Goal: Task Accomplishment & Management: Manage account settings

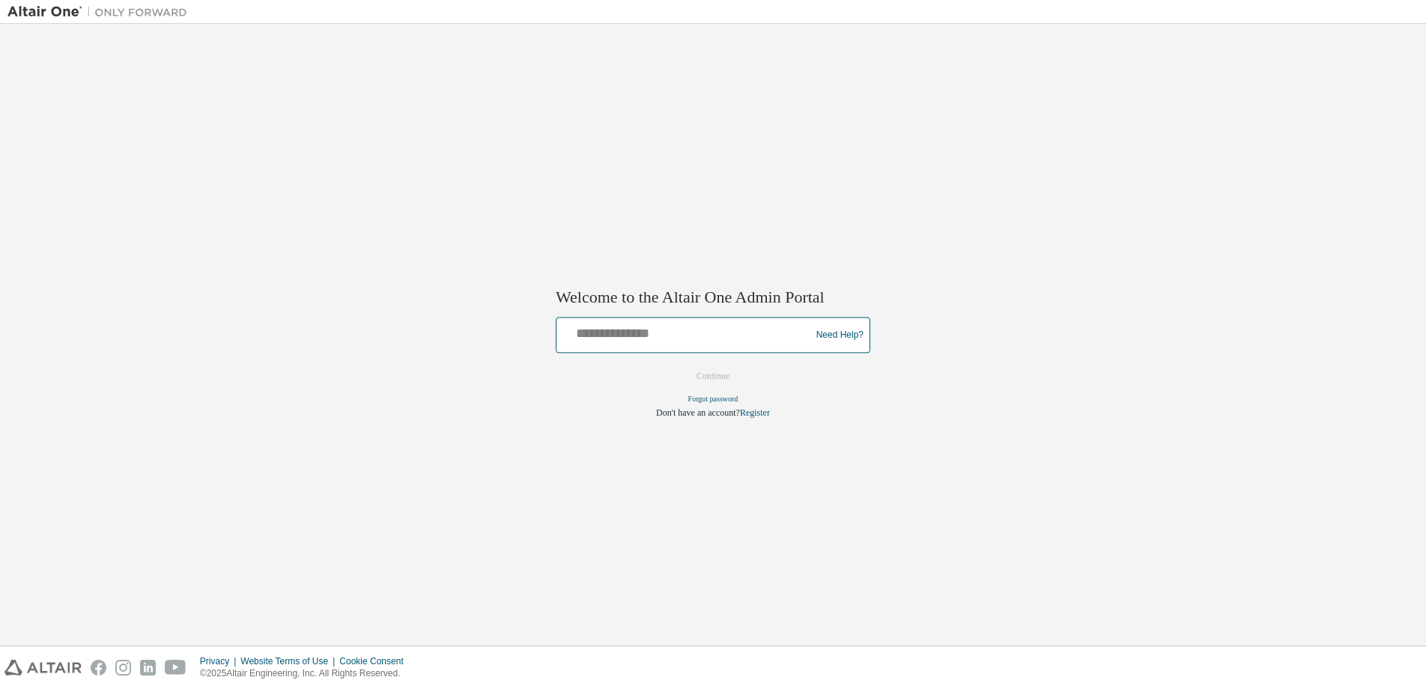
click at [648, 326] on input "text" at bounding box center [686, 332] width 246 height 22
click at [648, 330] on input "text" at bounding box center [686, 332] width 246 height 22
click at [706, 350] on div at bounding box center [686, 335] width 246 height 28
click at [718, 334] on input "text" at bounding box center [686, 332] width 246 height 22
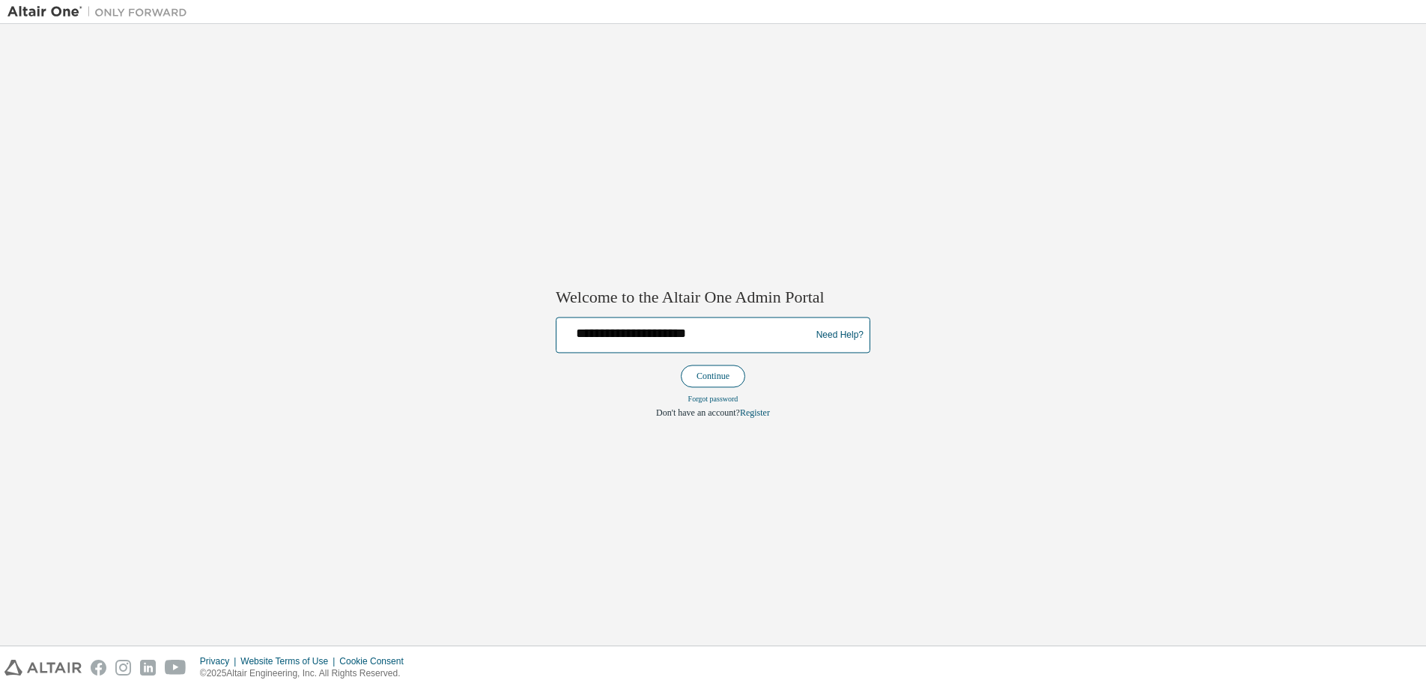
type input "**********"
click at [717, 381] on button "Continue" at bounding box center [713, 377] width 64 height 22
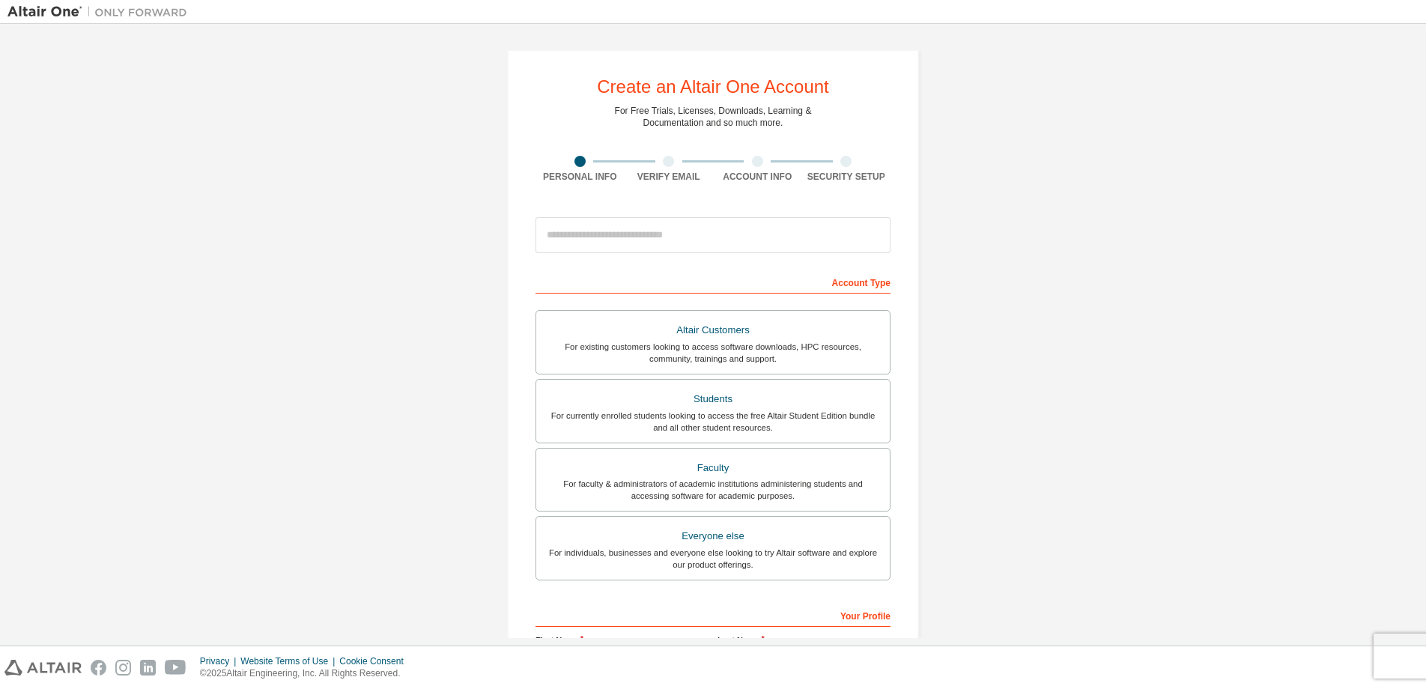
click at [1154, 286] on div "Create an Altair One Account For Free Trials, Licenses, Downloads, Learning & D…" at bounding box center [712, 427] width 1411 height 793
click at [741, 343] on div "For existing customers looking to access software downloads, HPC resources, com…" at bounding box center [713, 353] width 336 height 24
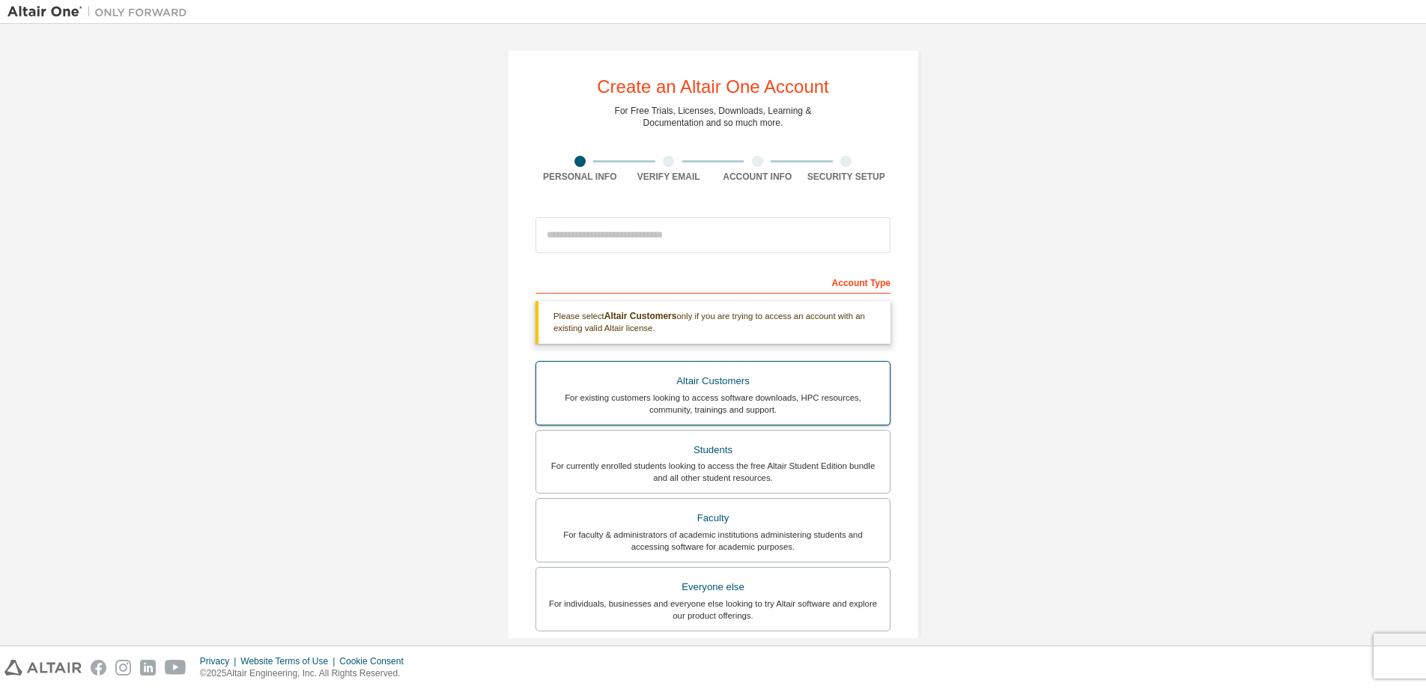
click at [732, 384] on div "Altair Customers" at bounding box center [713, 381] width 336 height 21
click at [653, 386] on div "Altair Customers" at bounding box center [713, 381] width 336 height 21
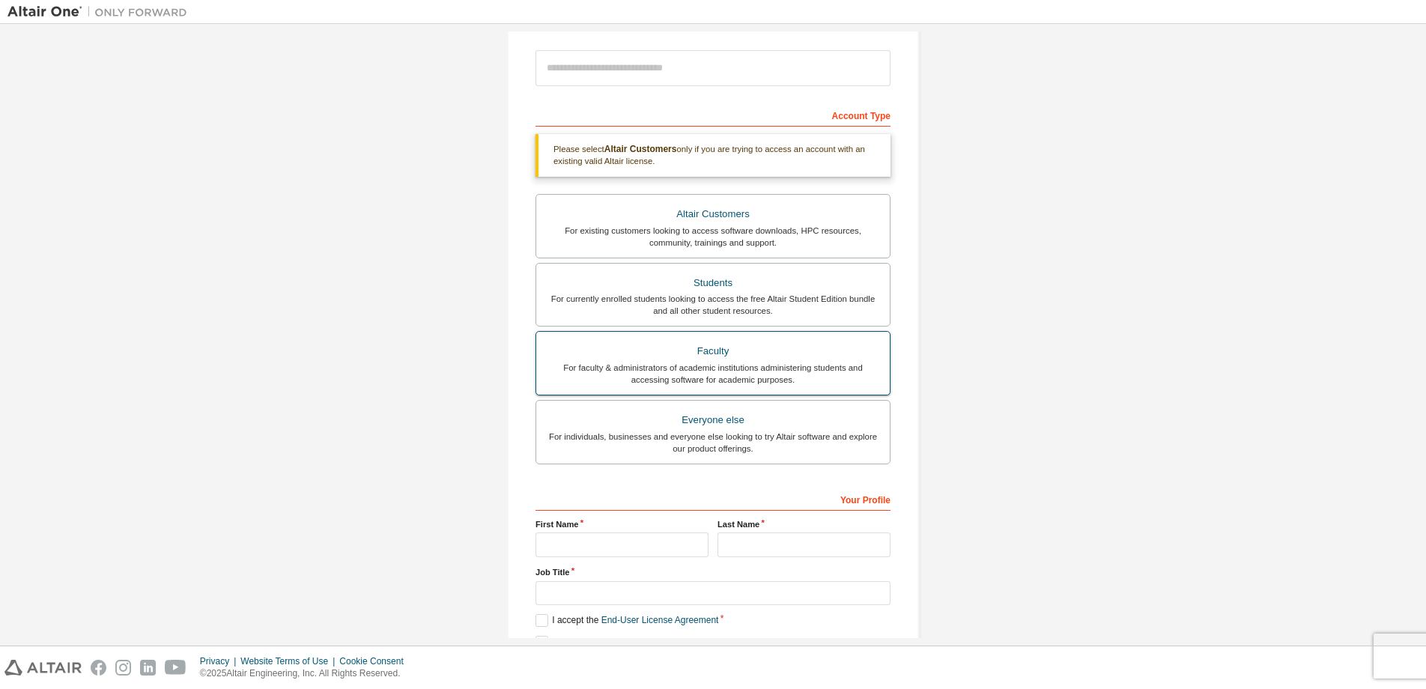
scroll to position [237, 0]
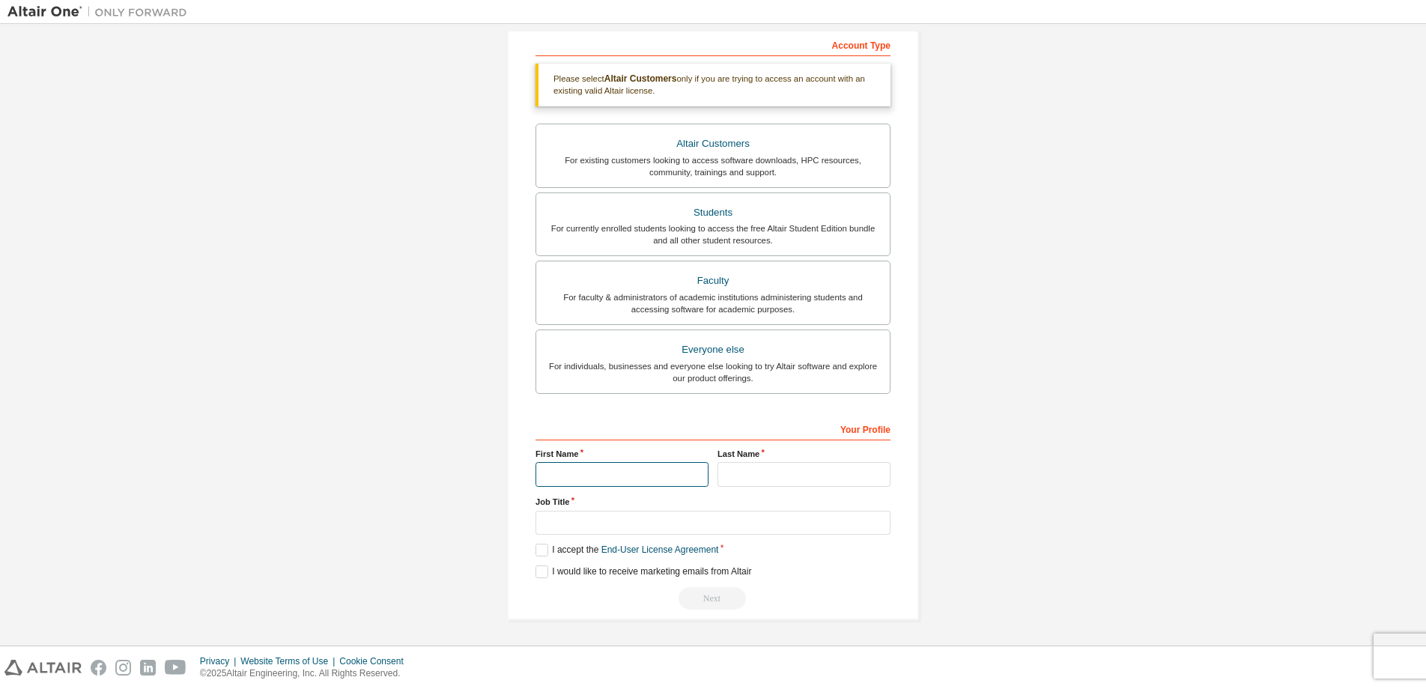
click at [644, 469] on input "text" at bounding box center [622, 474] width 173 height 25
click at [606, 479] on input "text" at bounding box center [622, 474] width 173 height 25
type input "*******"
click at [807, 471] on input "text" at bounding box center [804, 474] width 173 height 25
type input "*****"
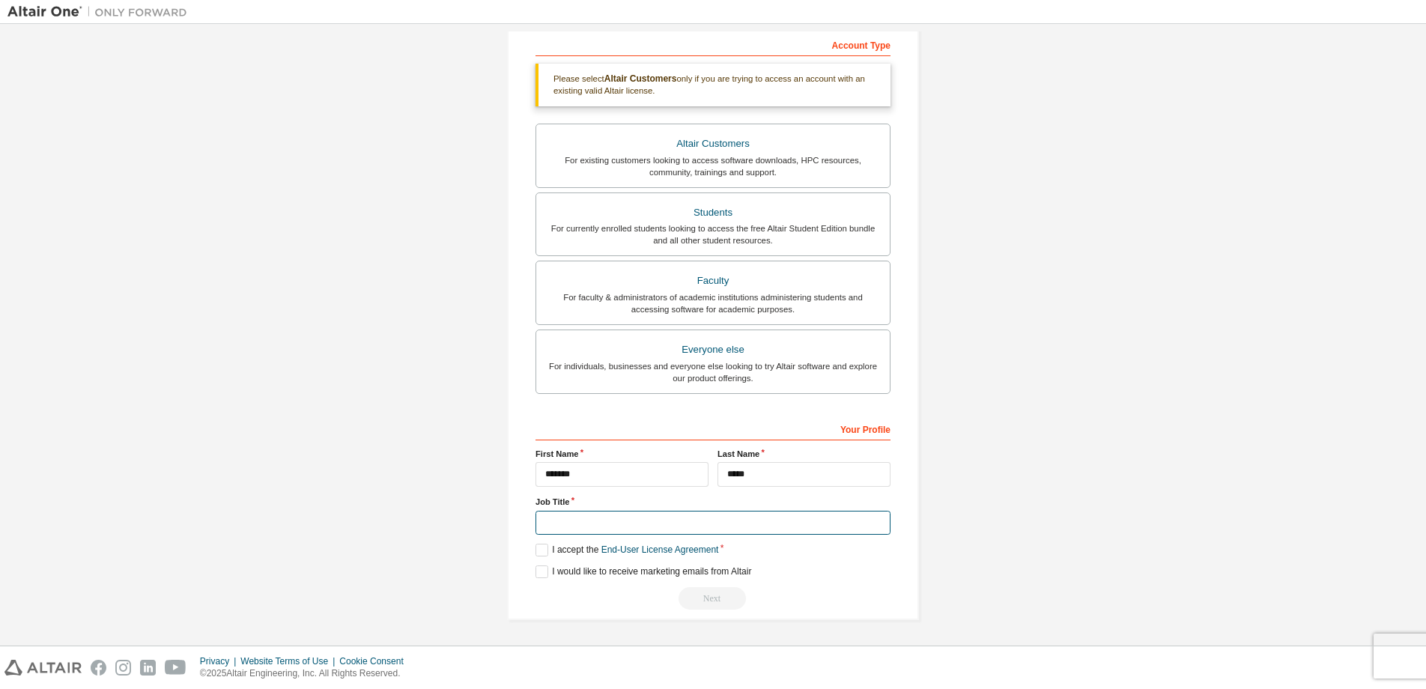
click at [676, 527] on input "text" at bounding box center [713, 523] width 355 height 25
click at [536, 545] on label "I accept the End-User License Agreement" at bounding box center [627, 550] width 183 height 13
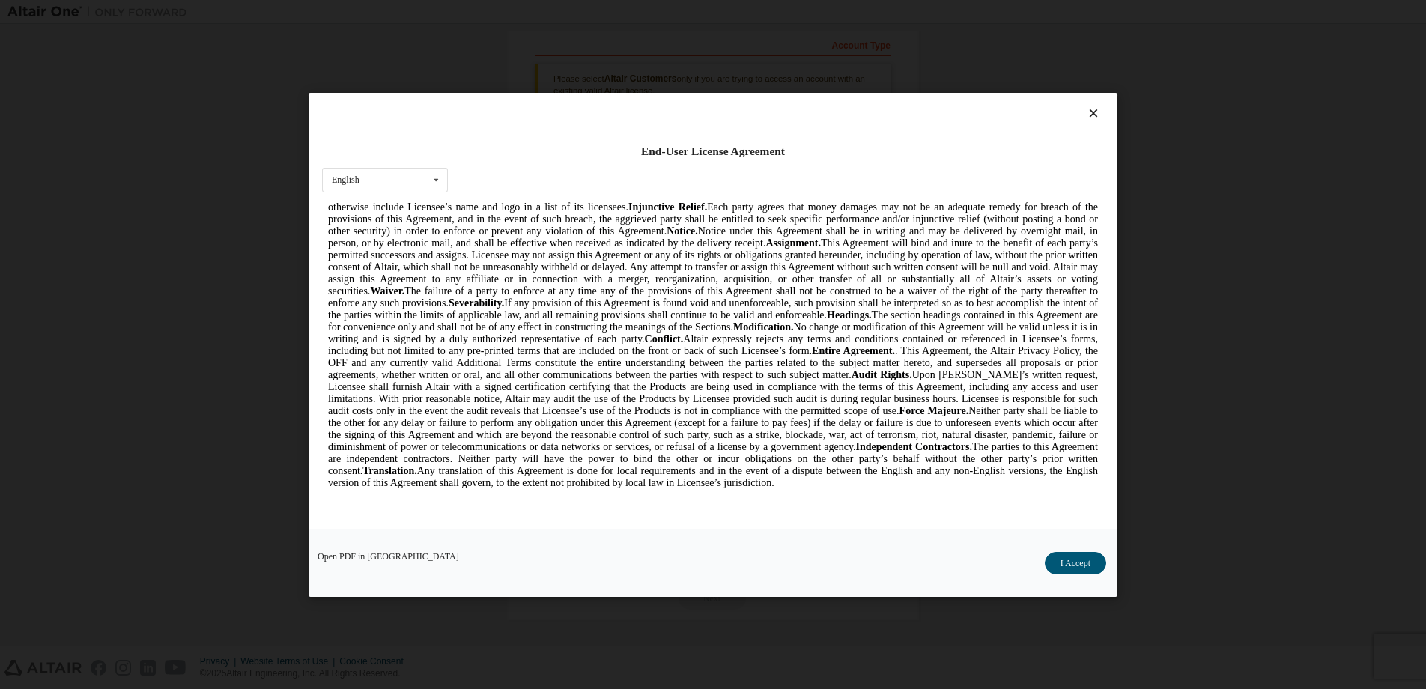
scroll to position [3956, 0]
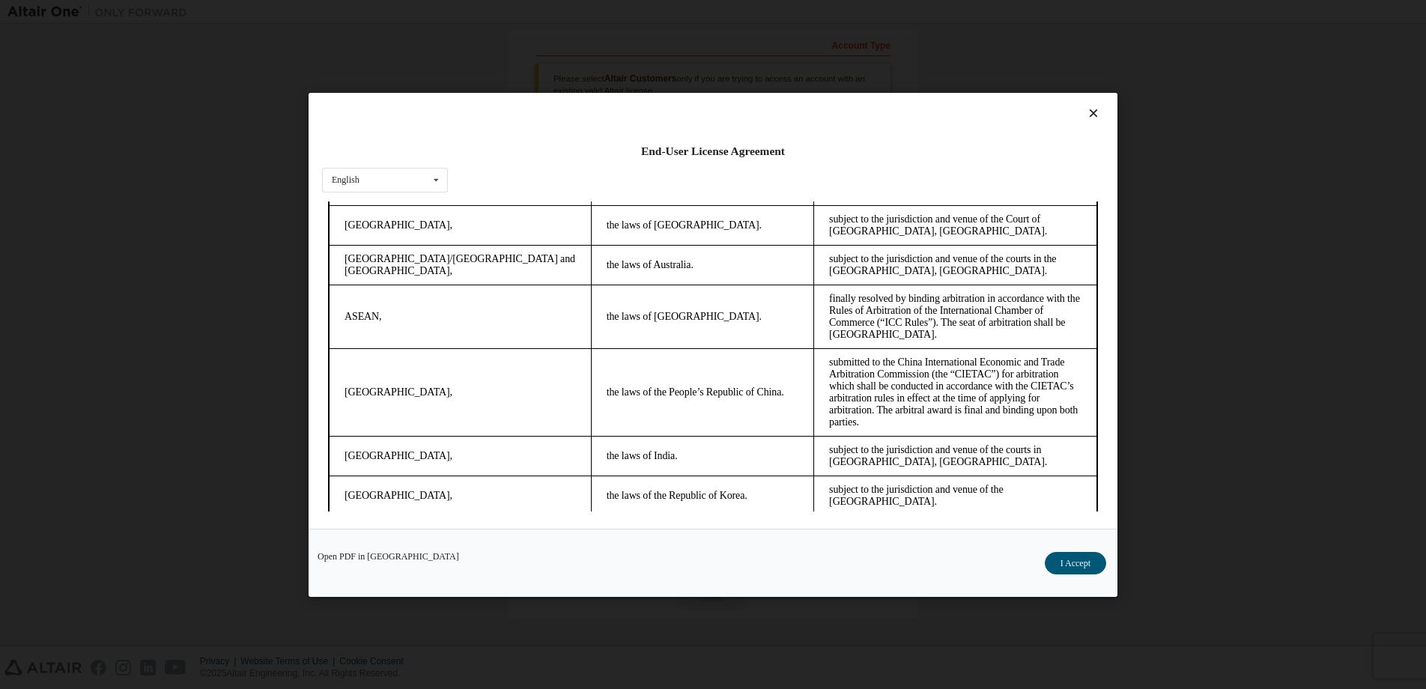
click at [1079, 564] on button "I Accept" at bounding box center [1075, 562] width 61 height 22
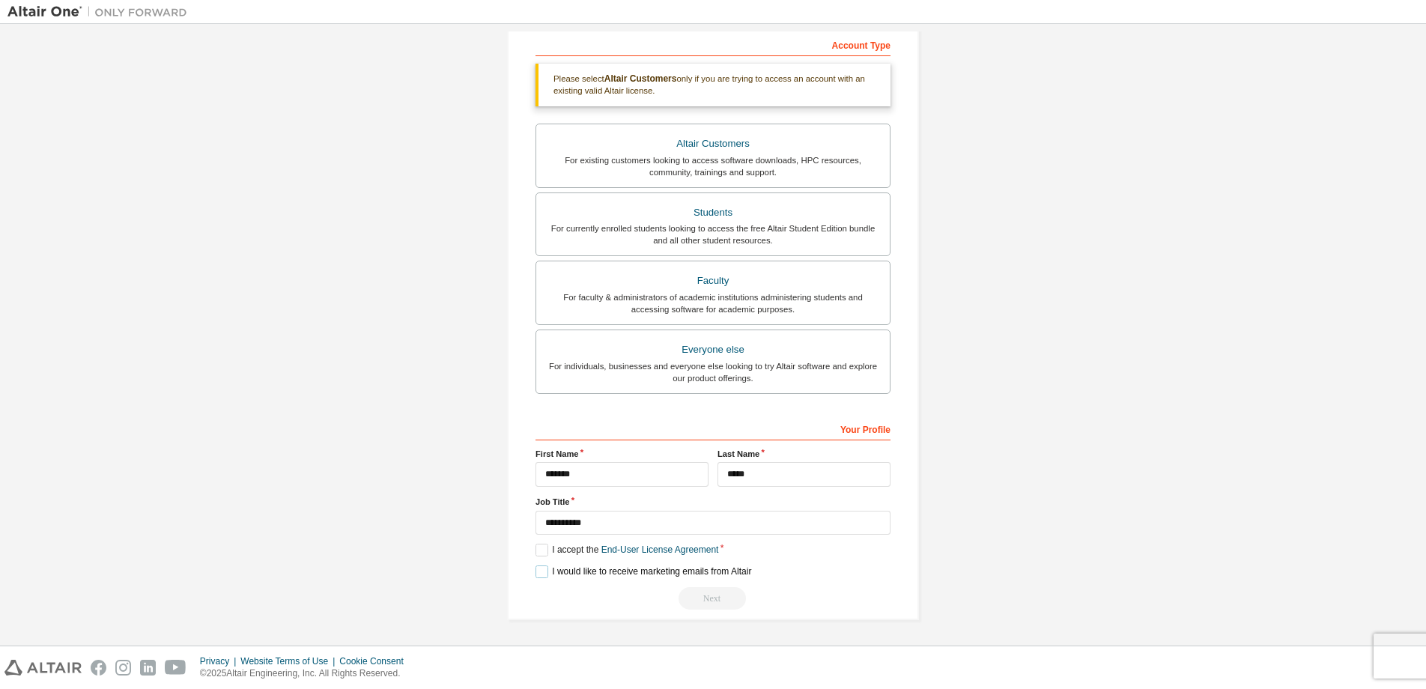
click at [556, 572] on label "I would like to receive marketing emails from Altair" at bounding box center [644, 572] width 216 height 13
click at [715, 602] on div "Next" at bounding box center [713, 598] width 355 height 22
click at [621, 526] on input "**********" at bounding box center [713, 523] width 355 height 25
click at [621, 525] on input "**********" at bounding box center [713, 523] width 355 height 25
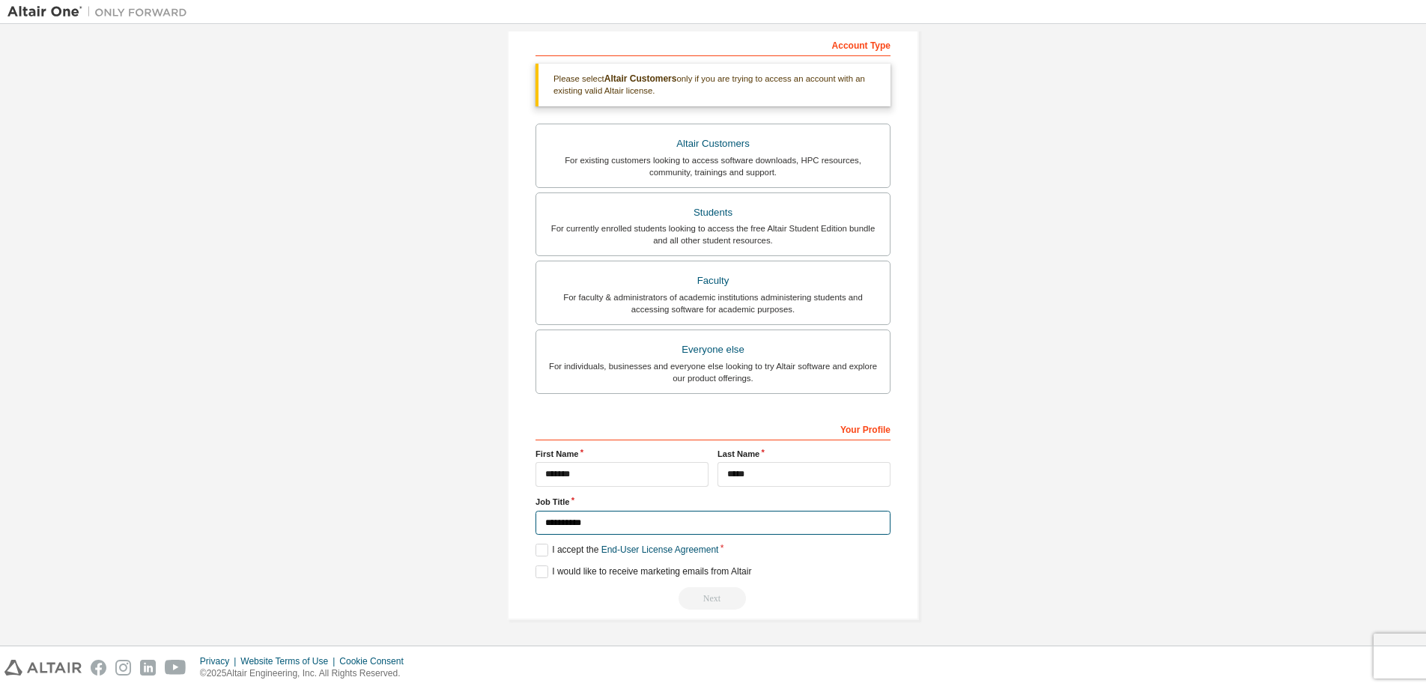
click at [720, 529] on input "**********" at bounding box center [713, 523] width 355 height 25
type input "**********"
click at [1107, 381] on div "Create an Altair One Account For Free Trials, Licenses, Downloads, Learning & D…" at bounding box center [712, 216] width 1411 height 844
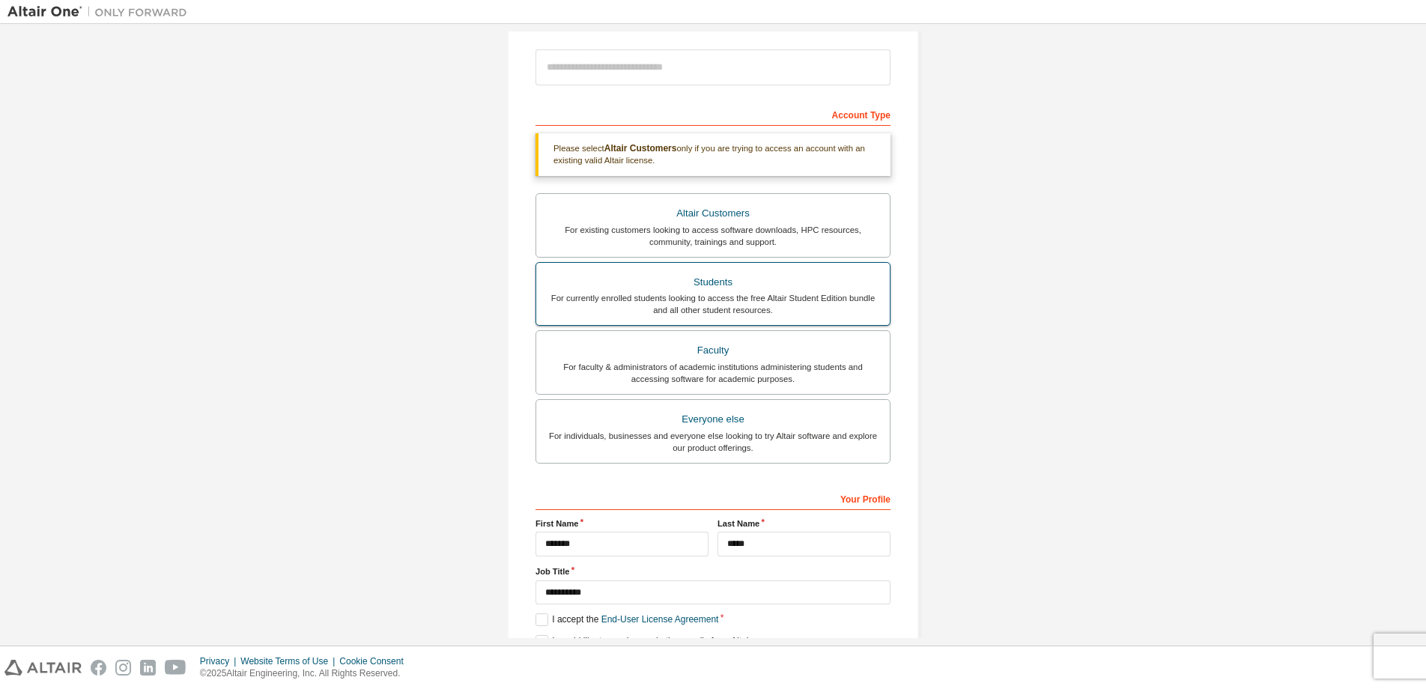
scroll to position [180, 0]
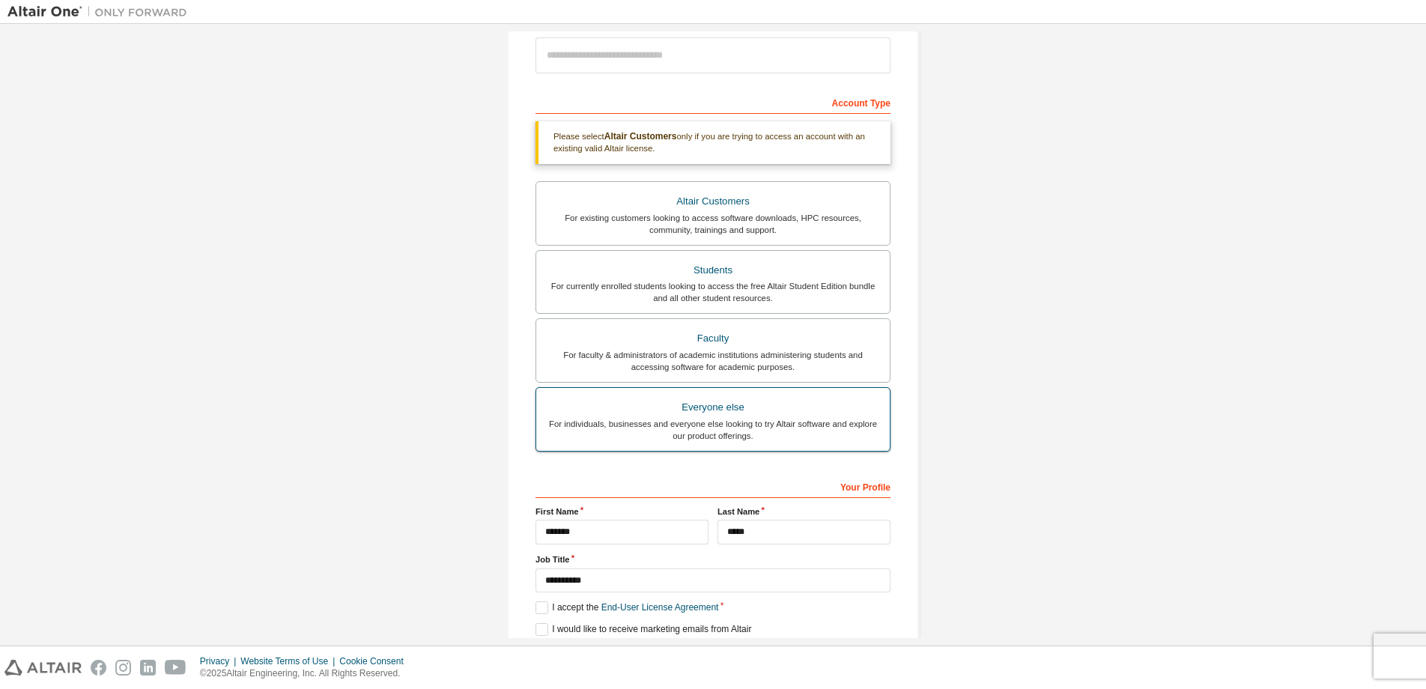
click at [802, 427] on div "For individuals, businesses and everyone else looking to try Altair software an…" at bounding box center [713, 430] width 336 height 24
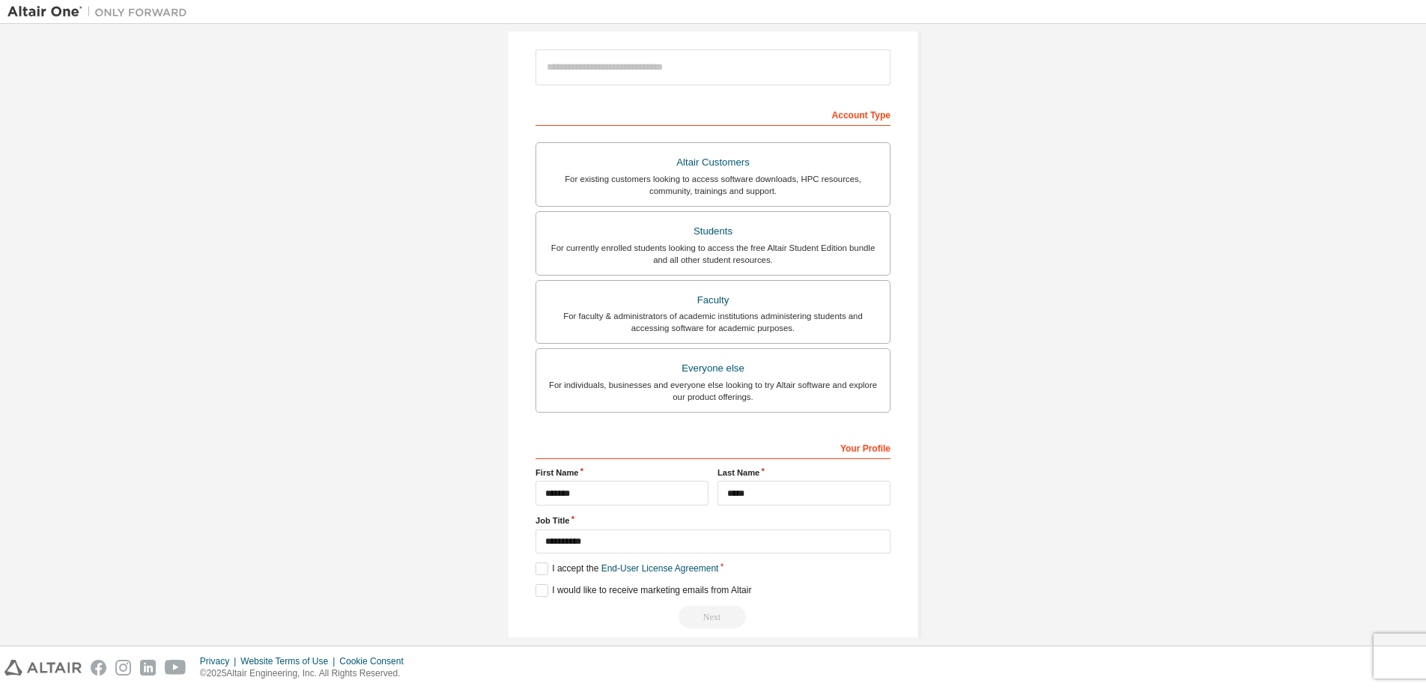
scroll to position [187, 0]
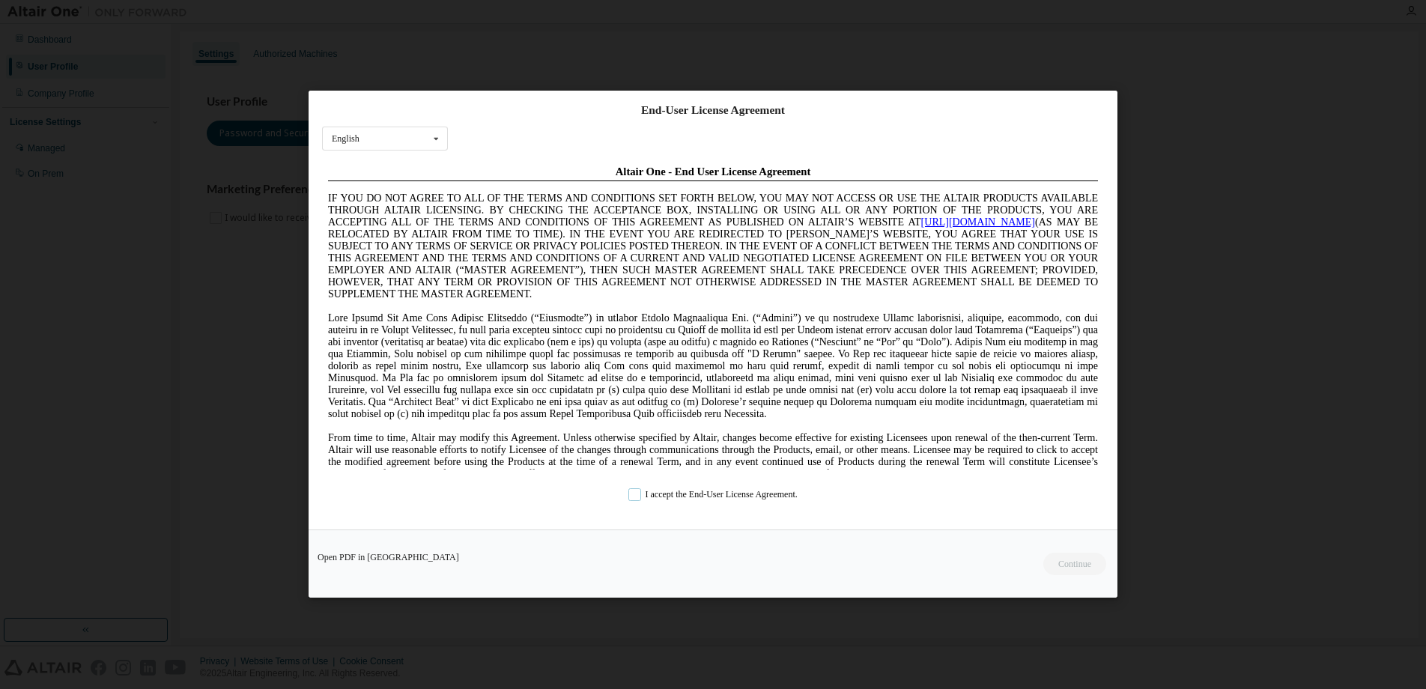
click at [629, 495] on label "I accept the End-User License Agreement." at bounding box center [713, 495] width 169 height 13
click at [1071, 561] on button "Continue" at bounding box center [1074, 565] width 64 height 22
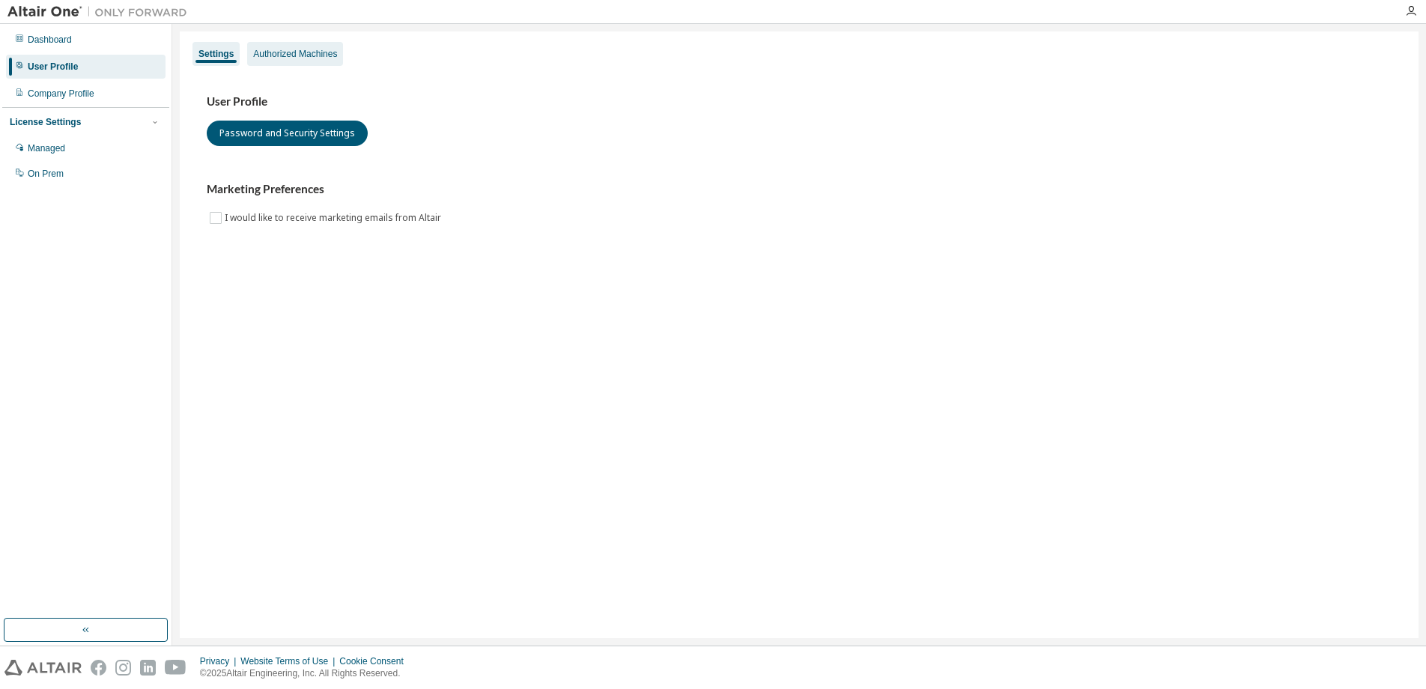
click at [311, 55] on div "Authorized Machines" at bounding box center [295, 54] width 84 height 12
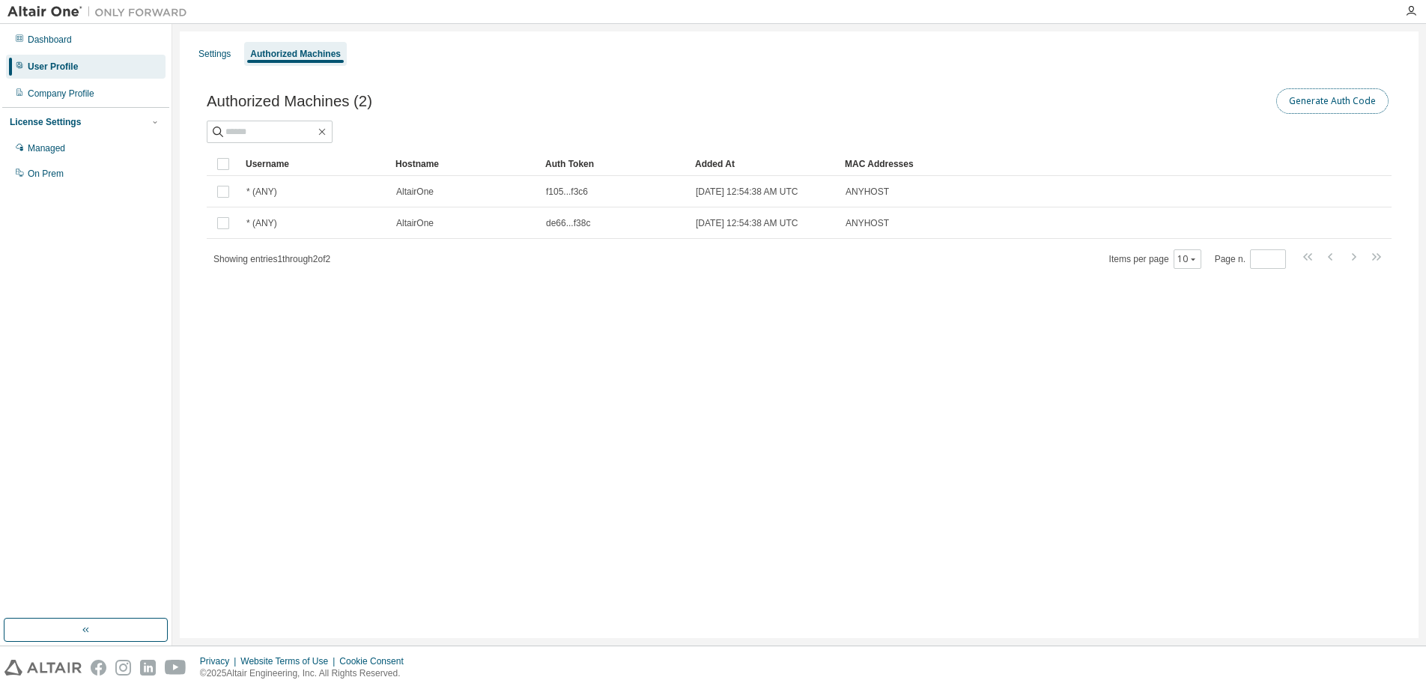
click at [1341, 103] on button "Generate Auth Code" at bounding box center [1333, 100] width 112 height 25
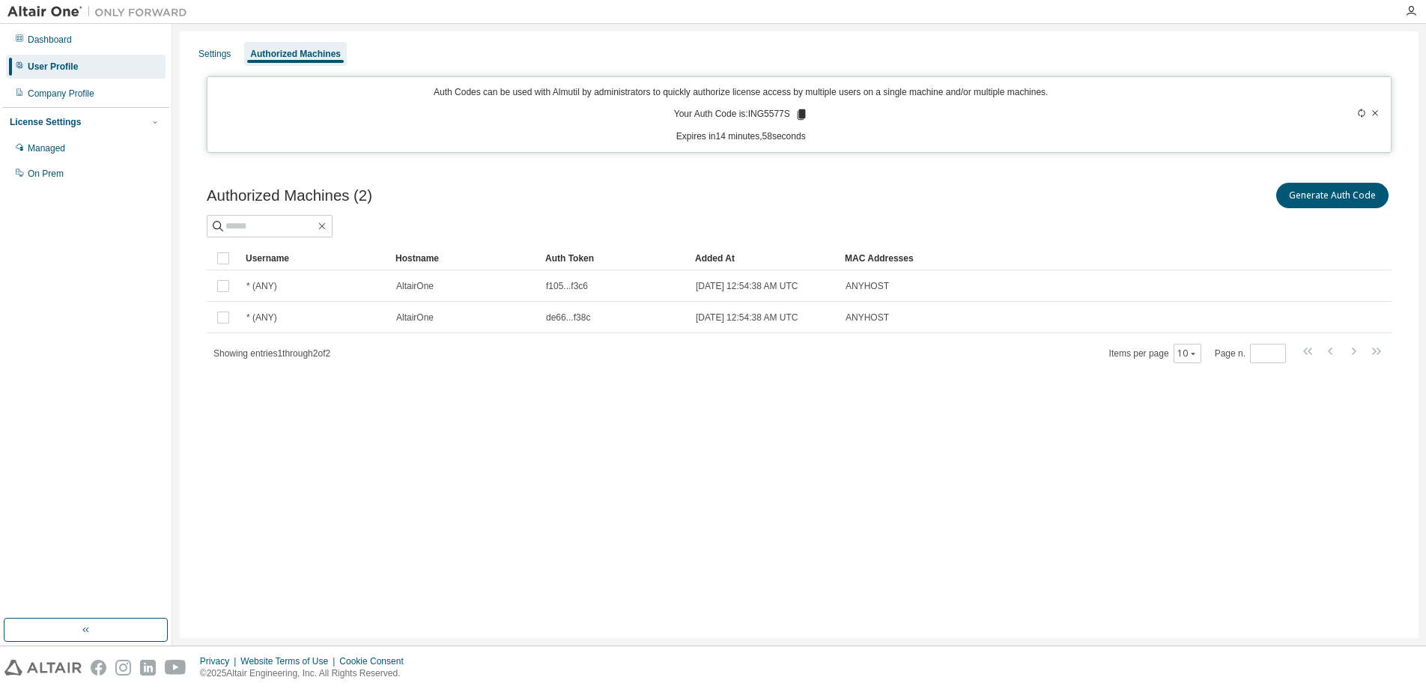
click at [771, 112] on p "Your Auth Code is: ING5577S" at bounding box center [741, 114] width 134 height 13
copy p "ING5577S"
click at [1261, 481] on div "Settings Authorized Machines Auth Codes can be used with Almutil by administrat…" at bounding box center [799, 334] width 1239 height 607
